Goal: Task Accomplishment & Management: Manage account settings

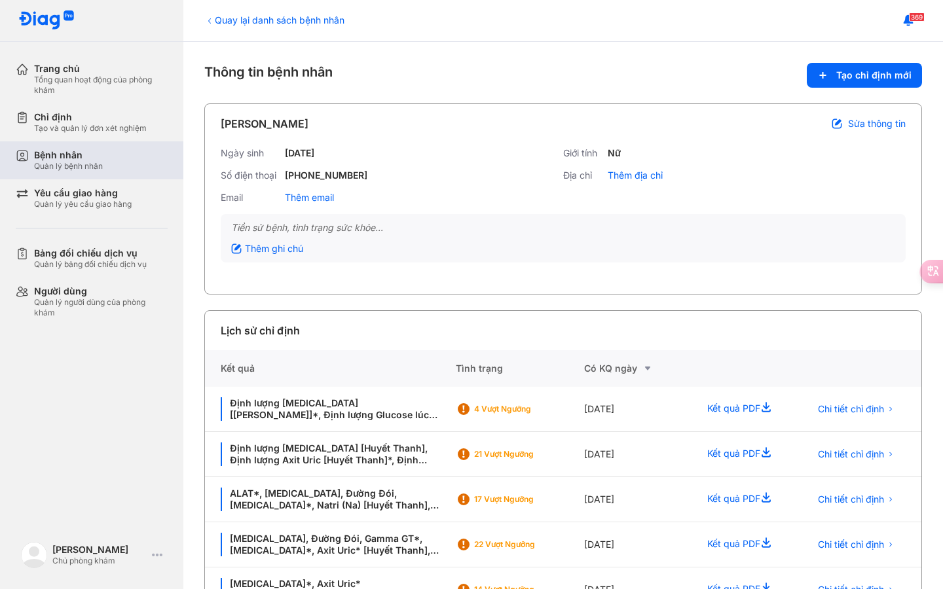
click at [77, 163] on div "Quản lý bệnh nhân" at bounding box center [68, 166] width 69 height 10
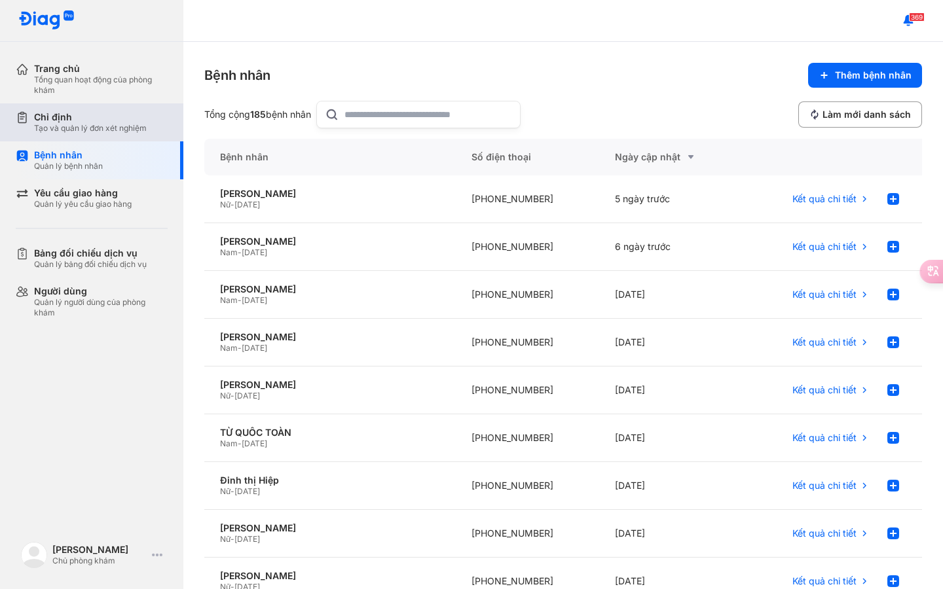
click at [96, 122] on div "Chỉ định" at bounding box center [90, 117] width 113 height 12
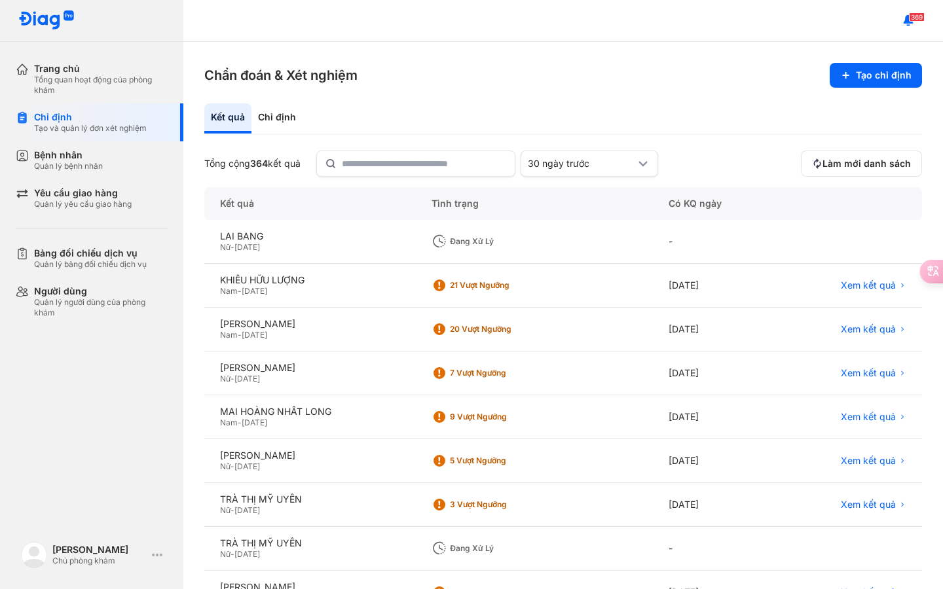
click at [234, 242] on span "-" at bounding box center [232, 247] width 4 height 10
click at [234, 243] on span "-" at bounding box center [232, 247] width 4 height 10
click at [77, 158] on div "Bệnh nhân" at bounding box center [68, 155] width 69 height 12
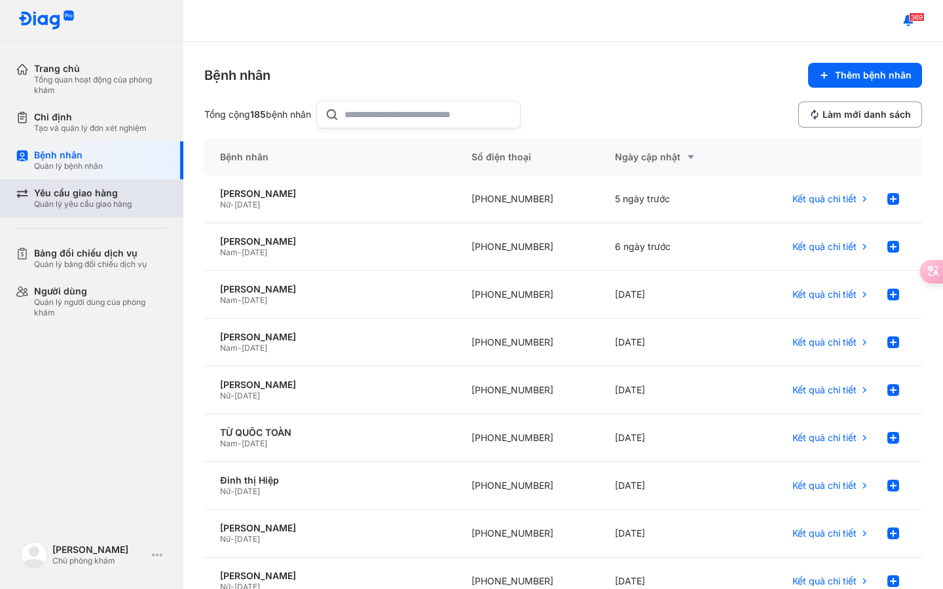
click at [82, 198] on div "Yêu cầu giao hàng" at bounding box center [83, 193] width 98 height 12
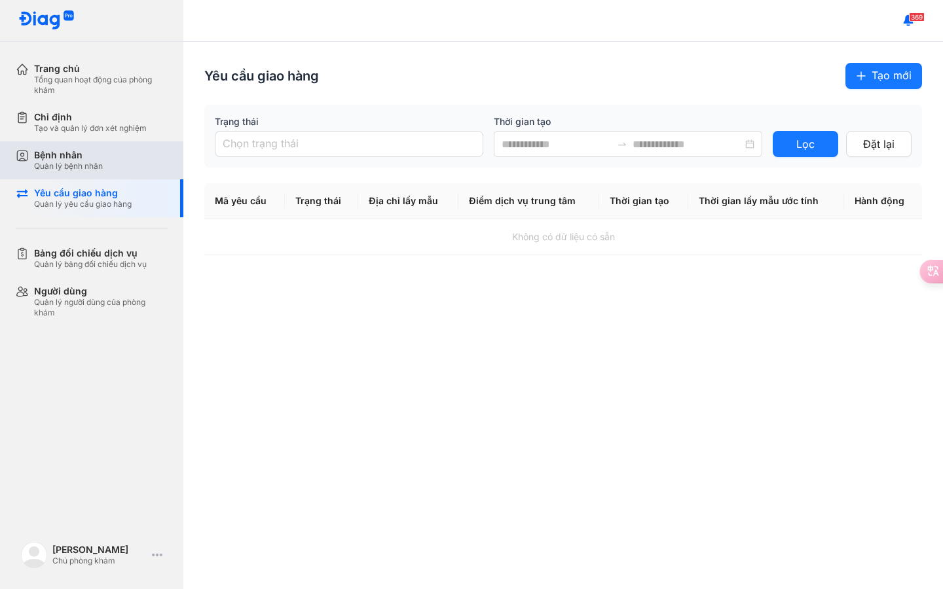
click at [65, 153] on div "Bệnh nhân" at bounding box center [68, 155] width 69 height 12
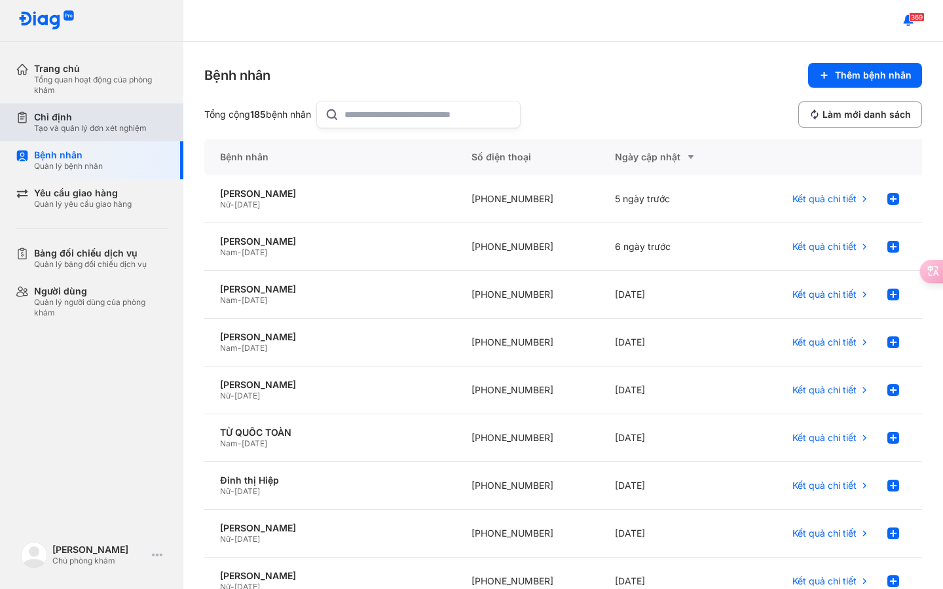
click at [71, 130] on div "Tạo và quản lý đơn xét nghiệm" at bounding box center [90, 128] width 113 height 10
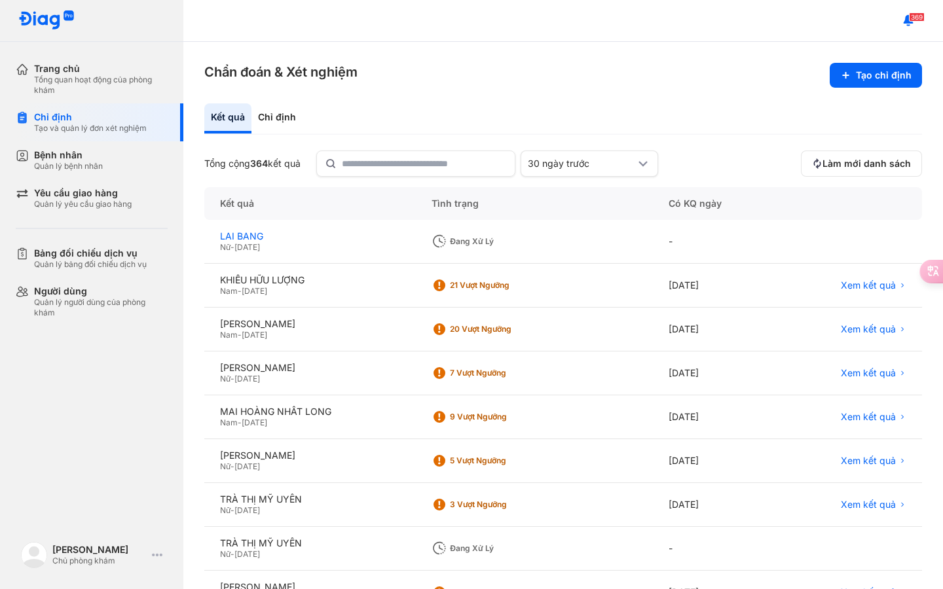
click at [241, 241] on div "LAI BANG" at bounding box center [310, 236] width 180 height 12
click at [653, 203] on div "Tình trạng" at bounding box center [715, 203] width 125 height 33
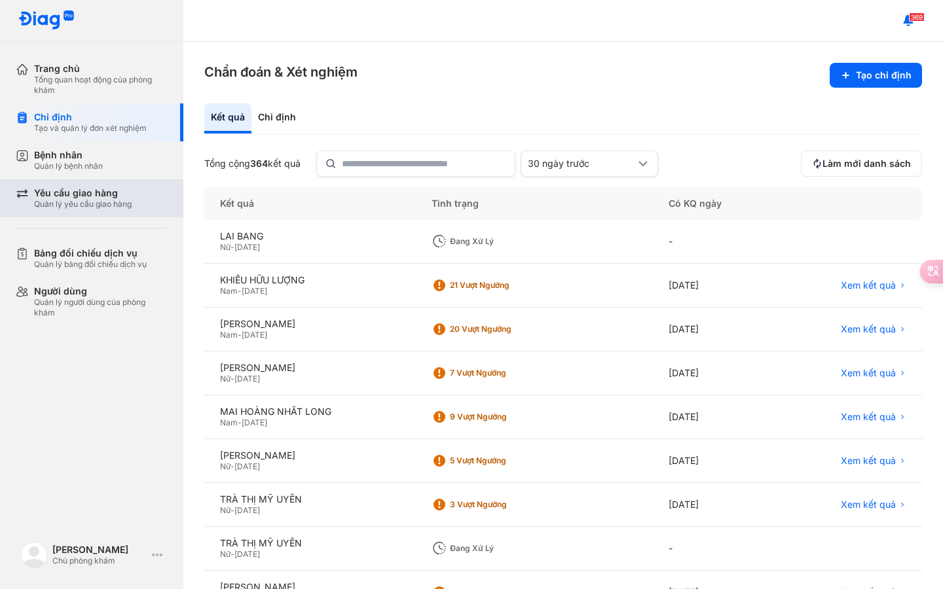
click at [98, 201] on div "Quản lý yêu cầu giao hàng" at bounding box center [83, 204] width 98 height 10
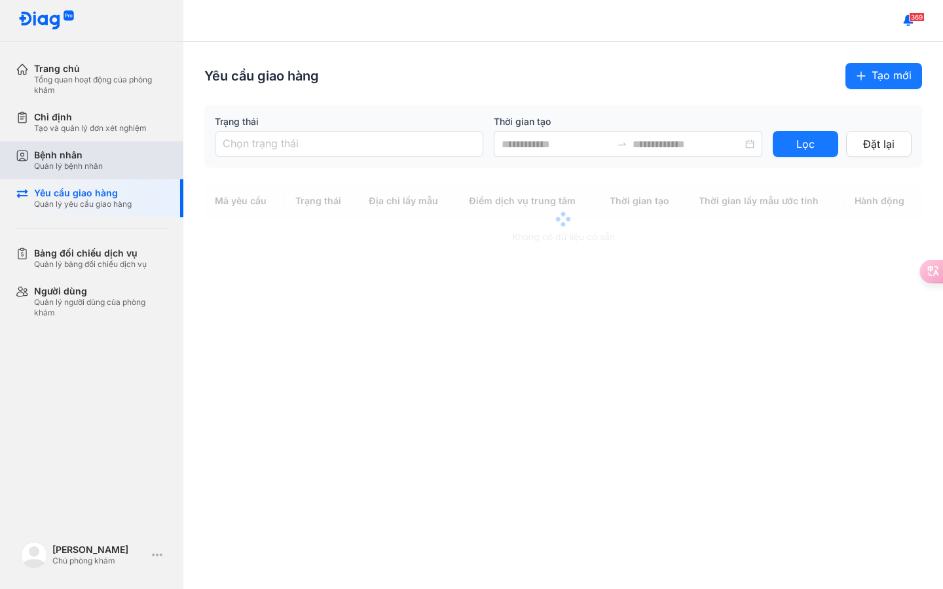
click at [117, 161] on div "Bệnh nhân Quản lý bệnh nhân" at bounding box center [101, 160] width 134 height 22
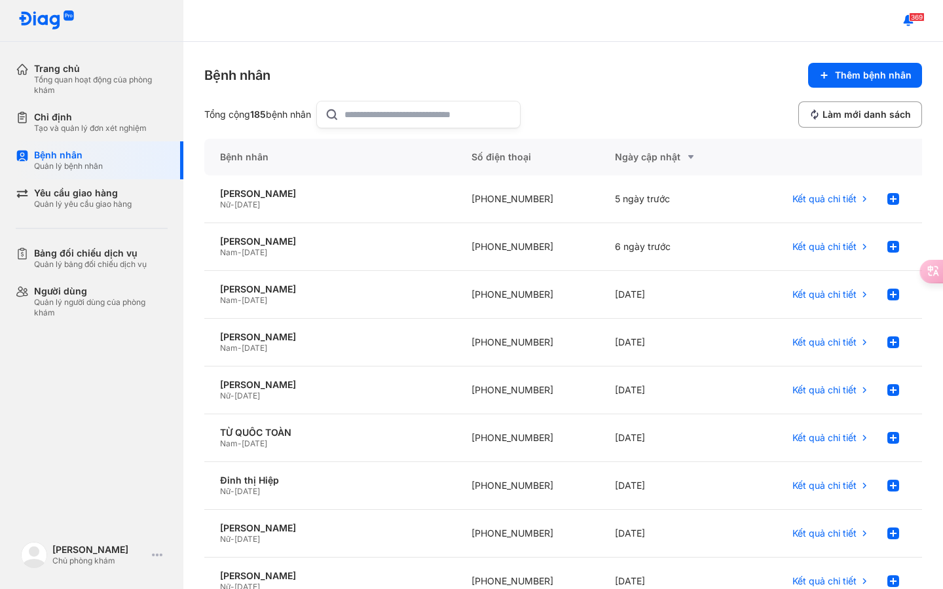
click at [377, 118] on input "text" at bounding box center [428, 114] width 168 height 26
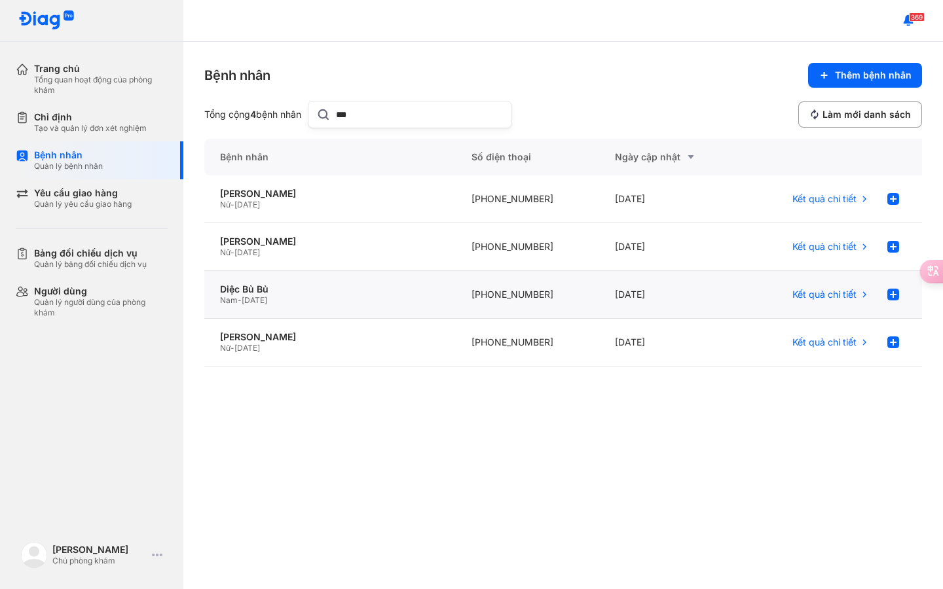
type input "***"
click at [256, 303] on span "[DATE]" at bounding box center [255, 300] width 26 height 10
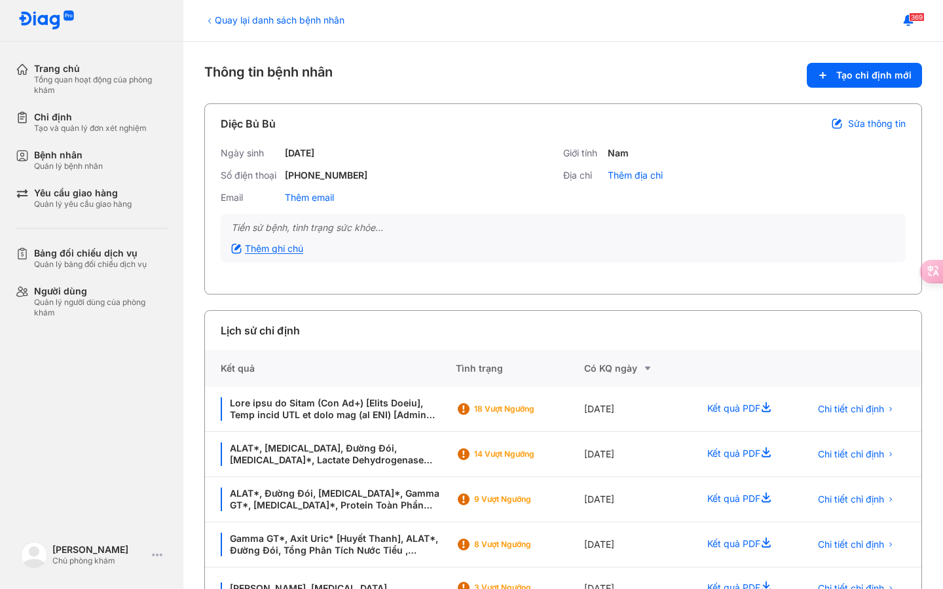
click at [295, 246] on div "Thêm ghi chú" at bounding box center [267, 249] width 72 height 12
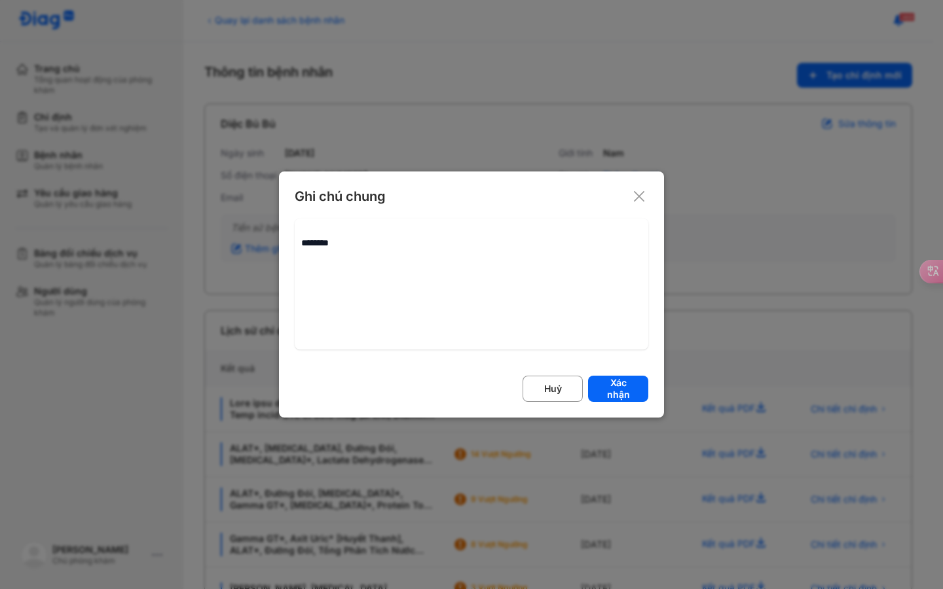
click at [640, 198] on use at bounding box center [639, 196] width 10 height 10
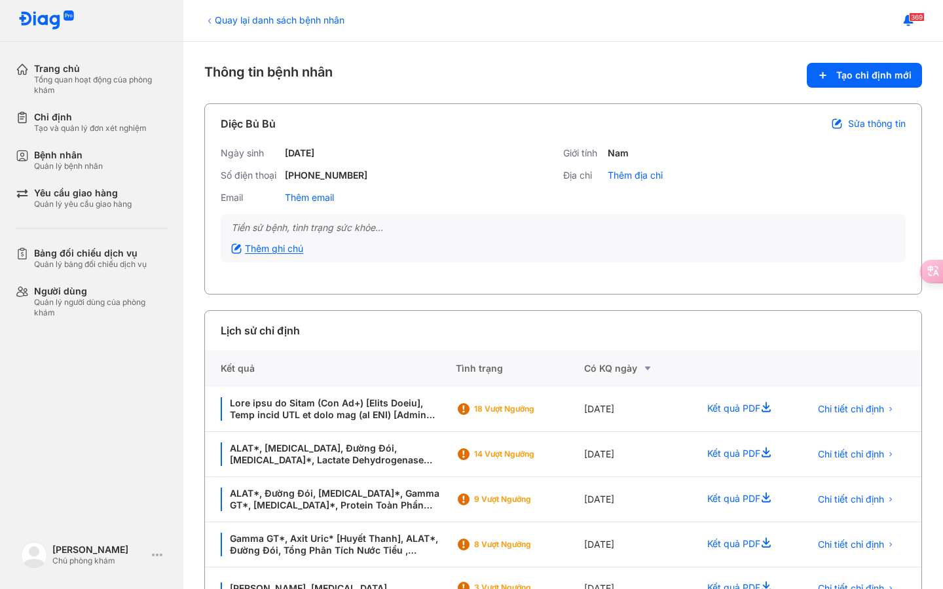
click at [276, 248] on div "Thêm ghi chú" at bounding box center [267, 249] width 72 height 12
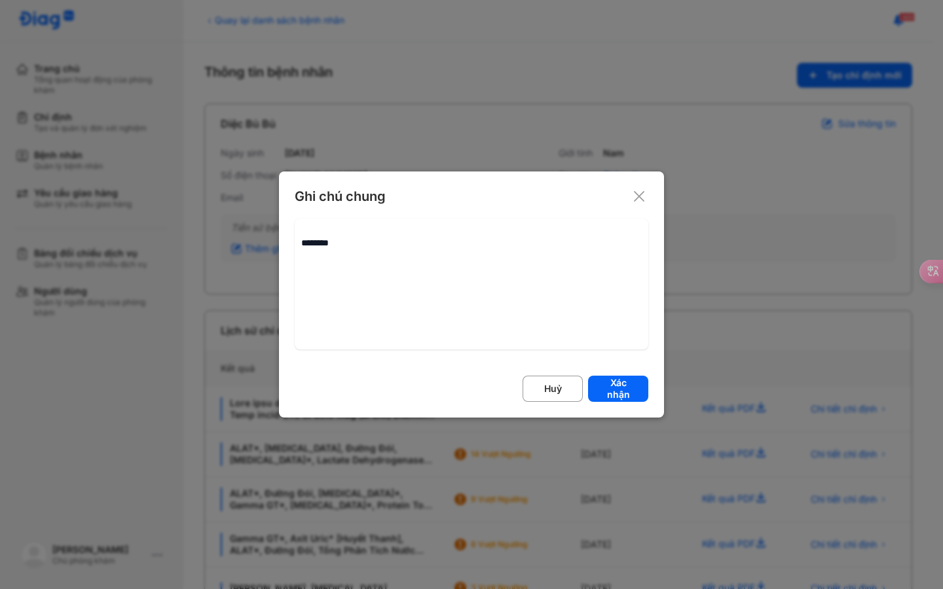
click at [391, 246] on textarea at bounding box center [472, 284] width 354 height 131
type textarea "**********"
click at [629, 392] on button "Xác nhận" at bounding box center [618, 389] width 60 height 26
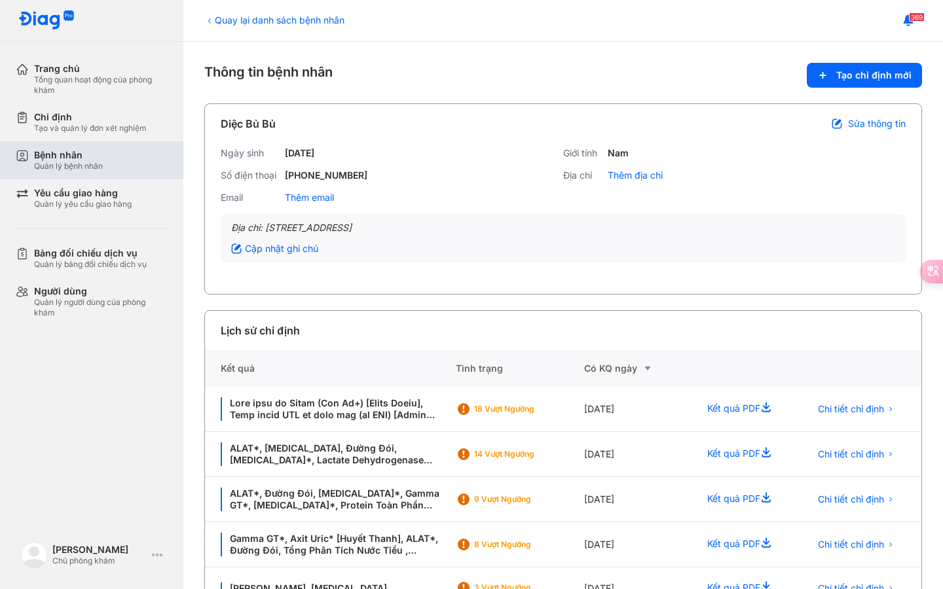
click at [81, 161] on div "Quản lý bệnh nhân" at bounding box center [68, 166] width 69 height 10
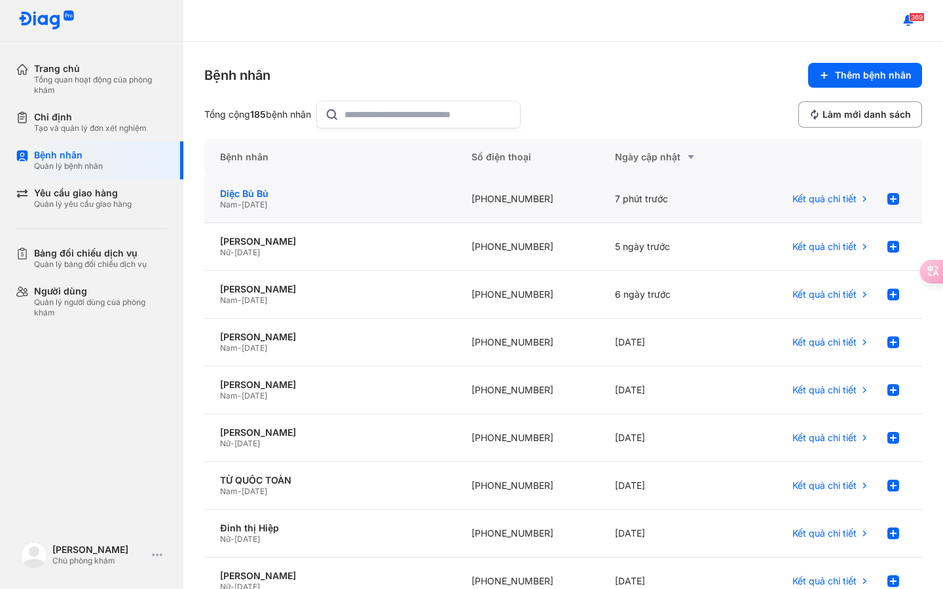
click at [261, 193] on div "Diệc Bủ Bủ" at bounding box center [330, 194] width 220 height 12
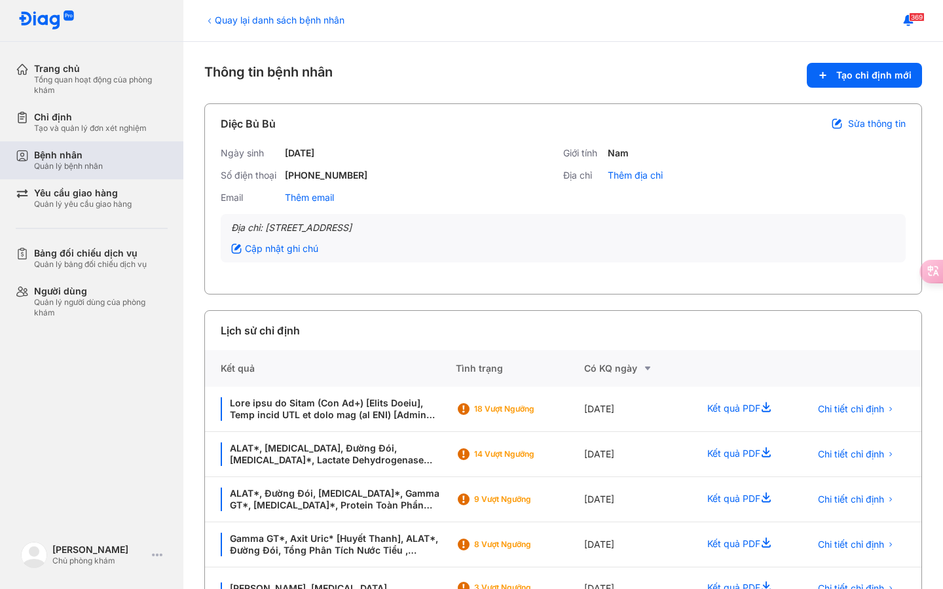
click at [80, 162] on div "Quản lý bệnh nhân" at bounding box center [68, 166] width 69 height 10
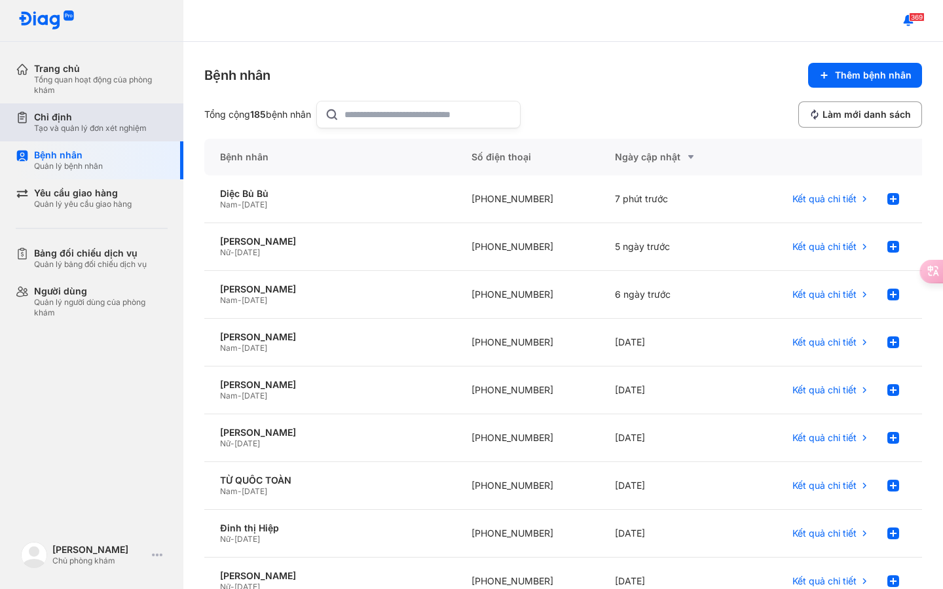
click at [98, 125] on div "Tạo và quản lý đơn xét nghiệm" at bounding box center [90, 128] width 113 height 10
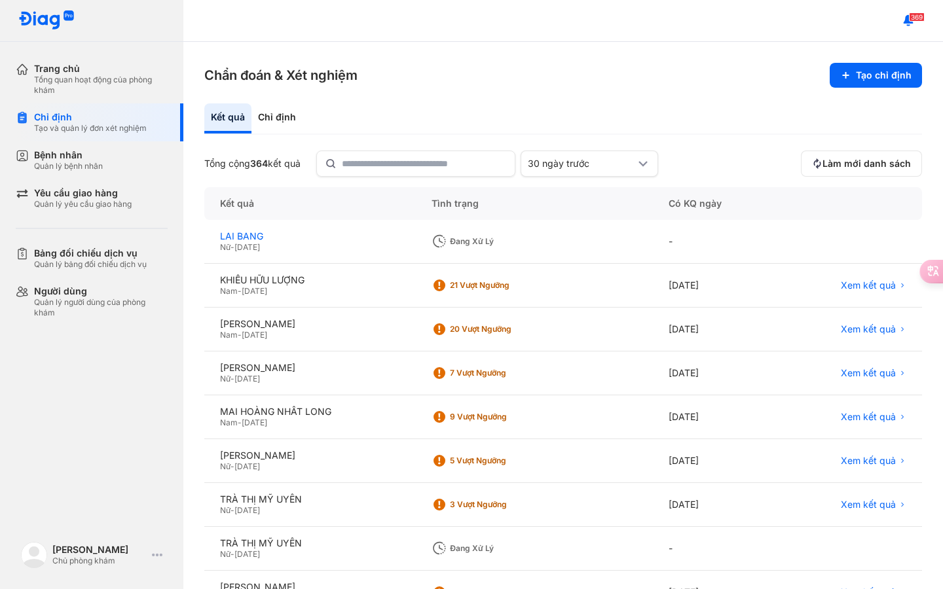
click at [254, 241] on div "LAI BANG" at bounding box center [310, 236] width 180 height 12
click at [105, 164] on div "Bệnh nhân Quản lý bệnh nhân" at bounding box center [101, 160] width 134 height 22
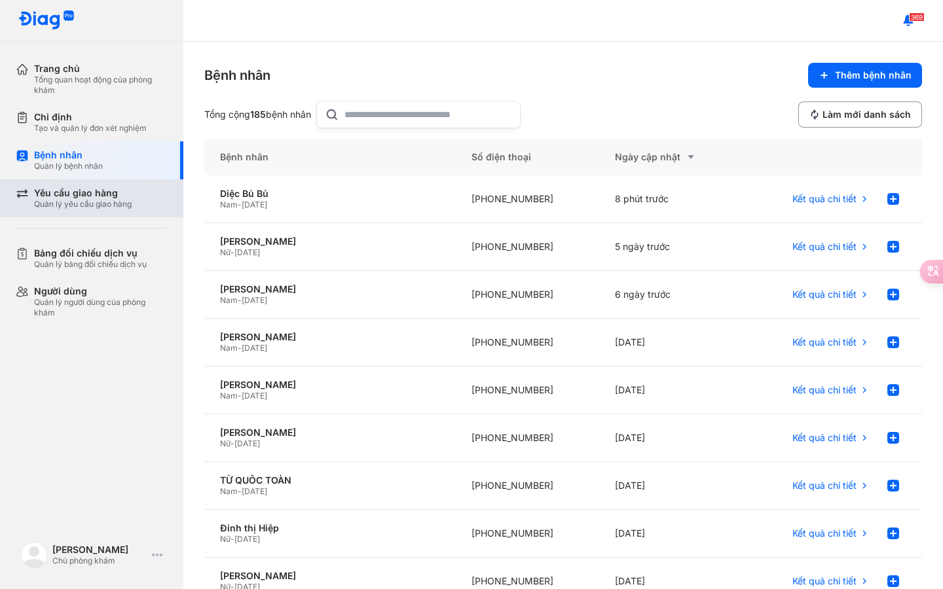
click at [105, 196] on div "Yêu cầu giao hàng" at bounding box center [83, 193] width 98 height 12
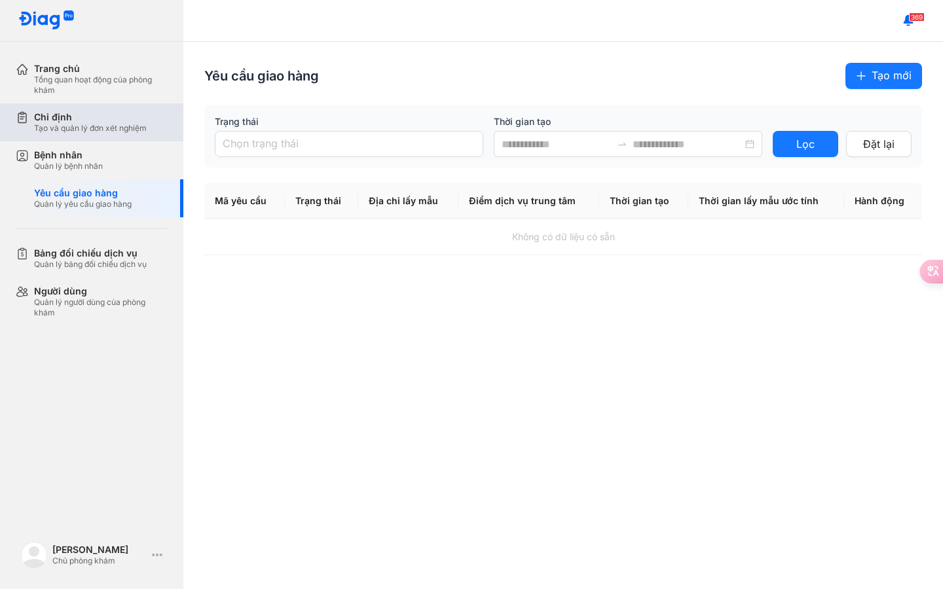
click at [117, 120] on div "Chỉ định" at bounding box center [90, 117] width 113 height 12
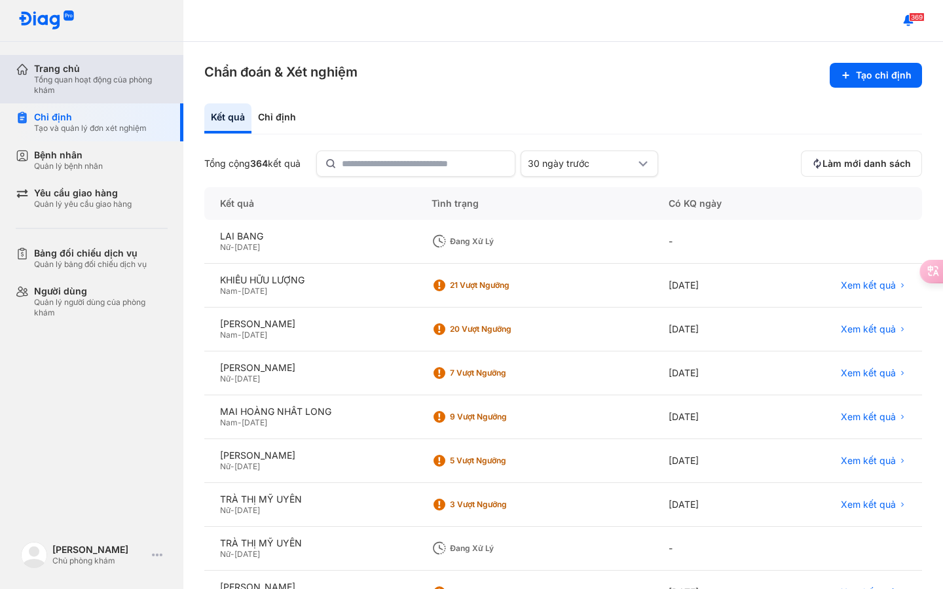
click at [119, 81] on div "Tổng quan hoạt động của phòng khám" at bounding box center [101, 85] width 134 height 21
